Goal: Information Seeking & Learning: Learn about a topic

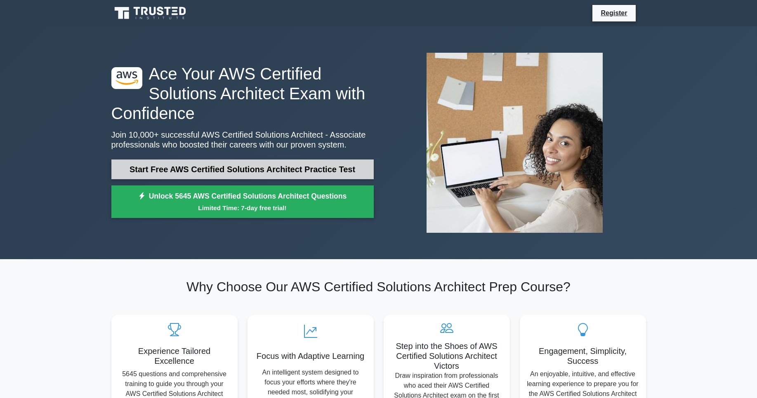
click at [246, 168] on link "Start Free AWS Certified Solutions Architect Practice Test" at bounding box center [242, 170] width 262 height 20
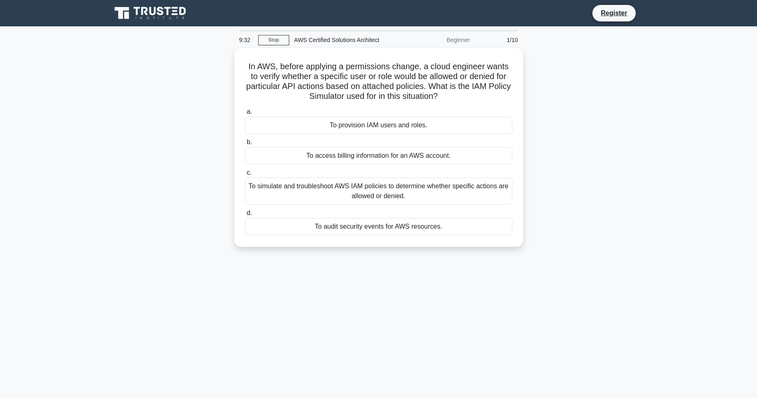
click at [604, 175] on div "In AWS, before applying a permissions change, a cloud engineer wants to verify …" at bounding box center [378, 152] width 544 height 209
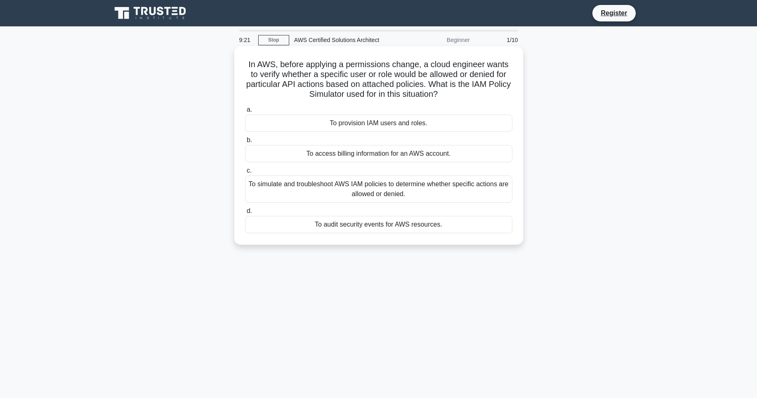
click at [476, 188] on div "To simulate and troubleshoot AWS IAM policies to determine whether specific act…" at bounding box center [378, 189] width 267 height 27
click at [245, 174] on input "c. To simulate and troubleshoot AWS IAM policies to determine whether specific …" at bounding box center [245, 170] width 0 height 5
